Goal: Task Accomplishment & Management: Manage account settings

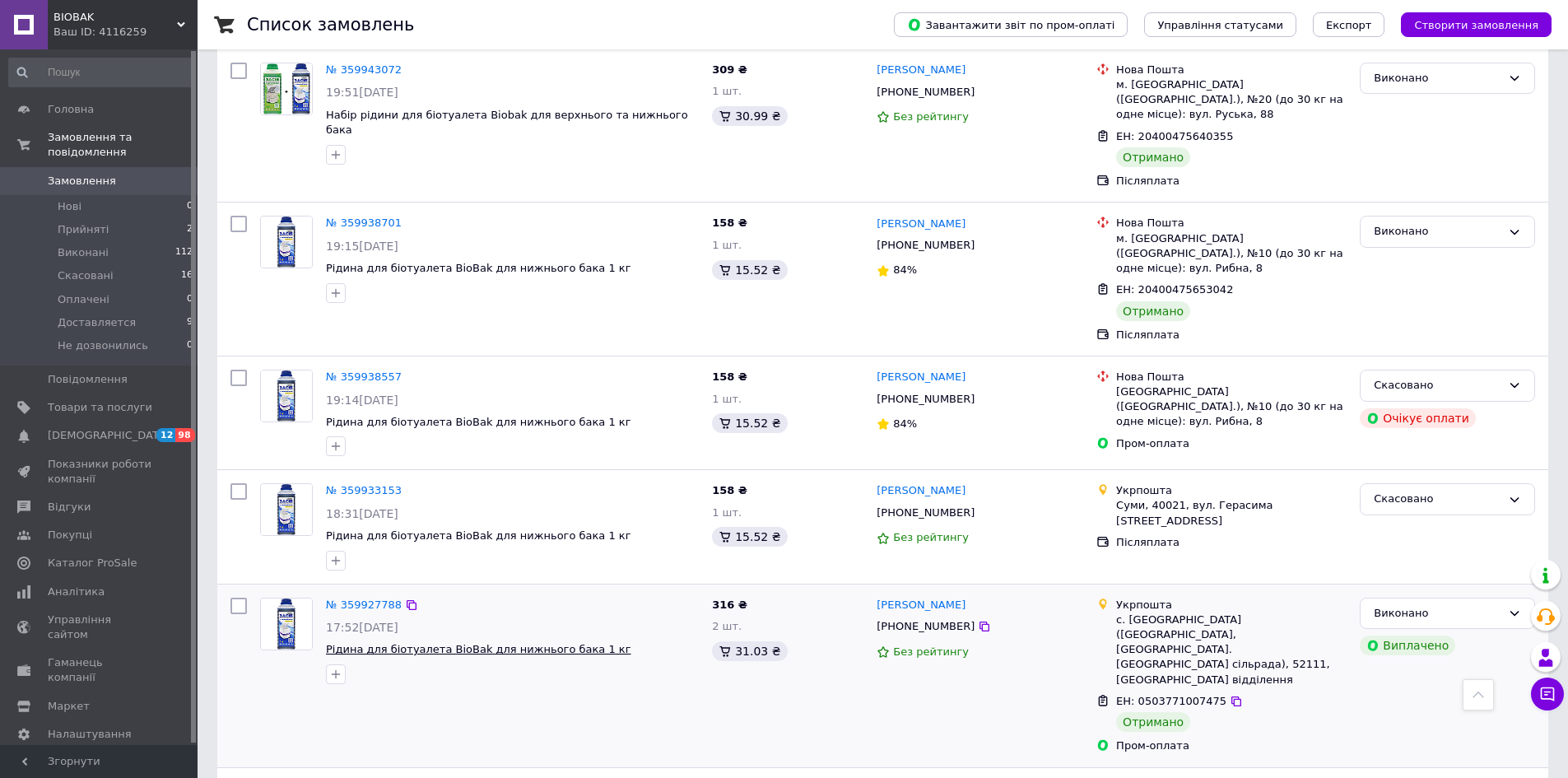
scroll to position [2326, 0]
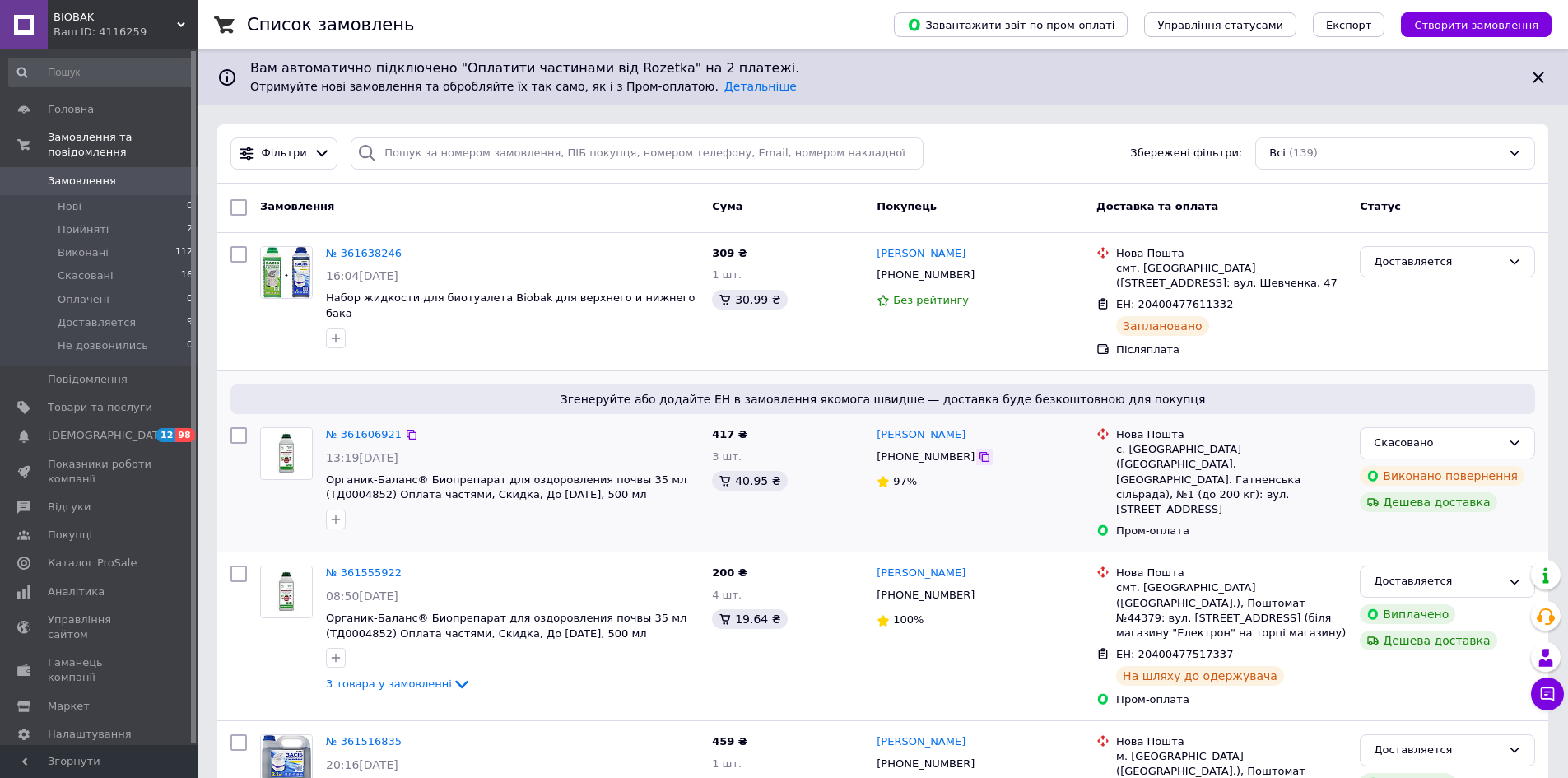
click at [978, 463] on icon at bounding box center [984, 457] width 13 height 13
